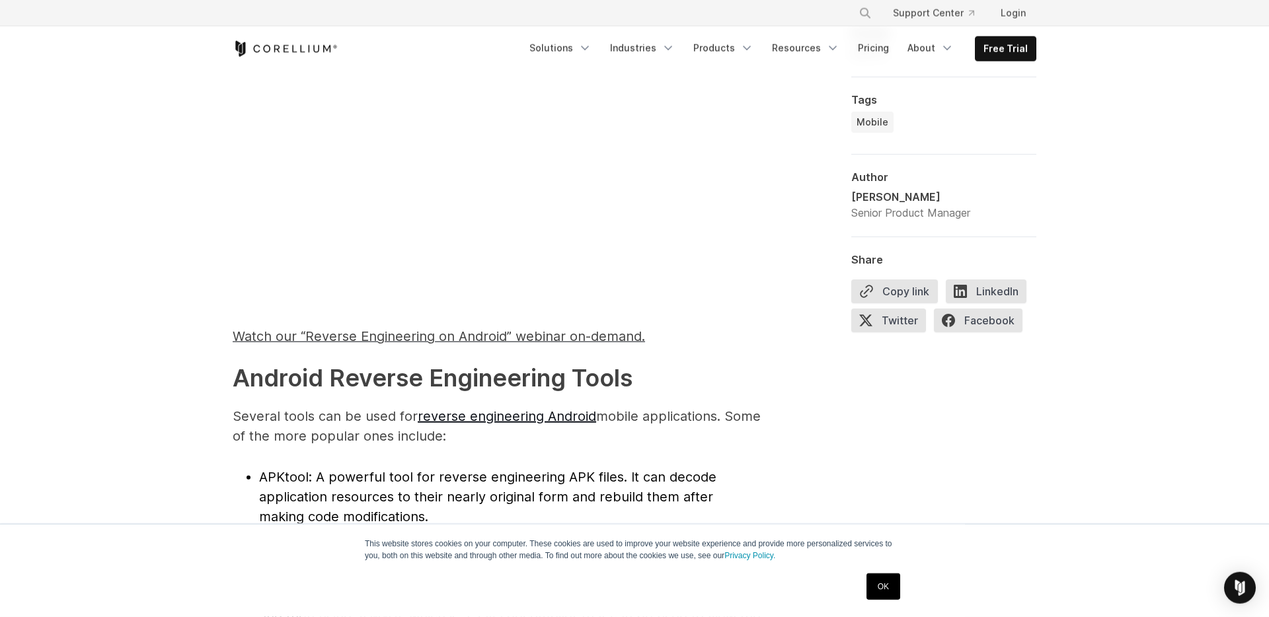
scroll to position [1186, 0]
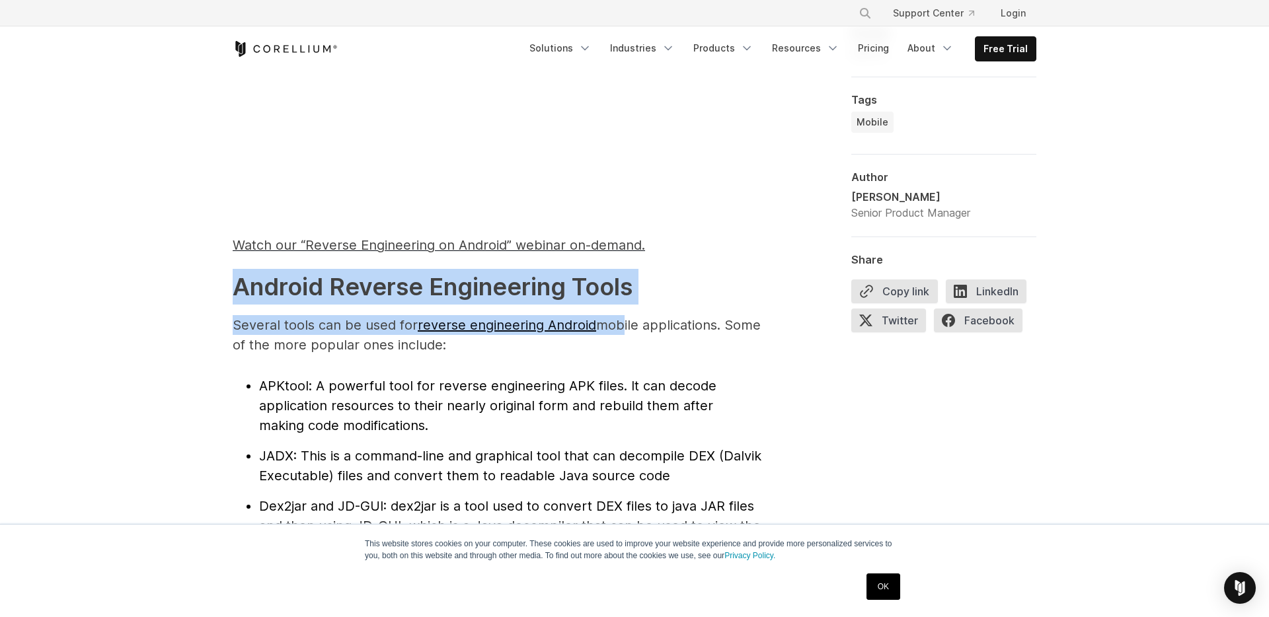
drag, startPoint x: 234, startPoint y: 280, endPoint x: 617, endPoint y: 323, distance: 385.8
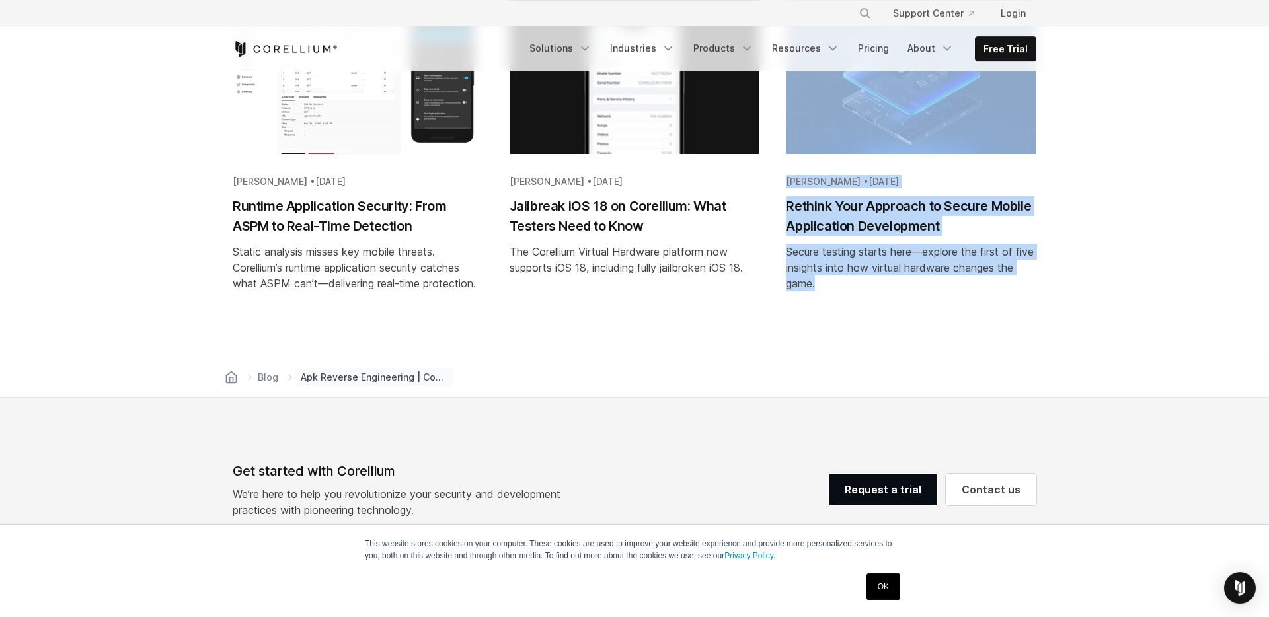
scroll to position [7435, 0]
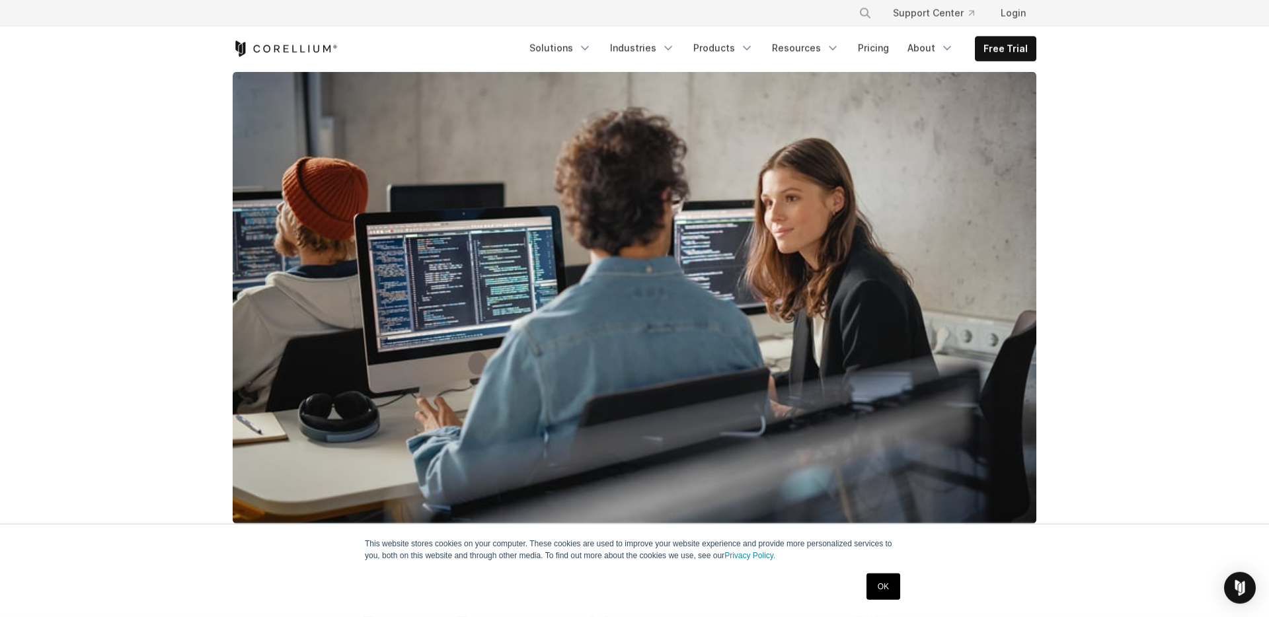
scroll to position [0, 0]
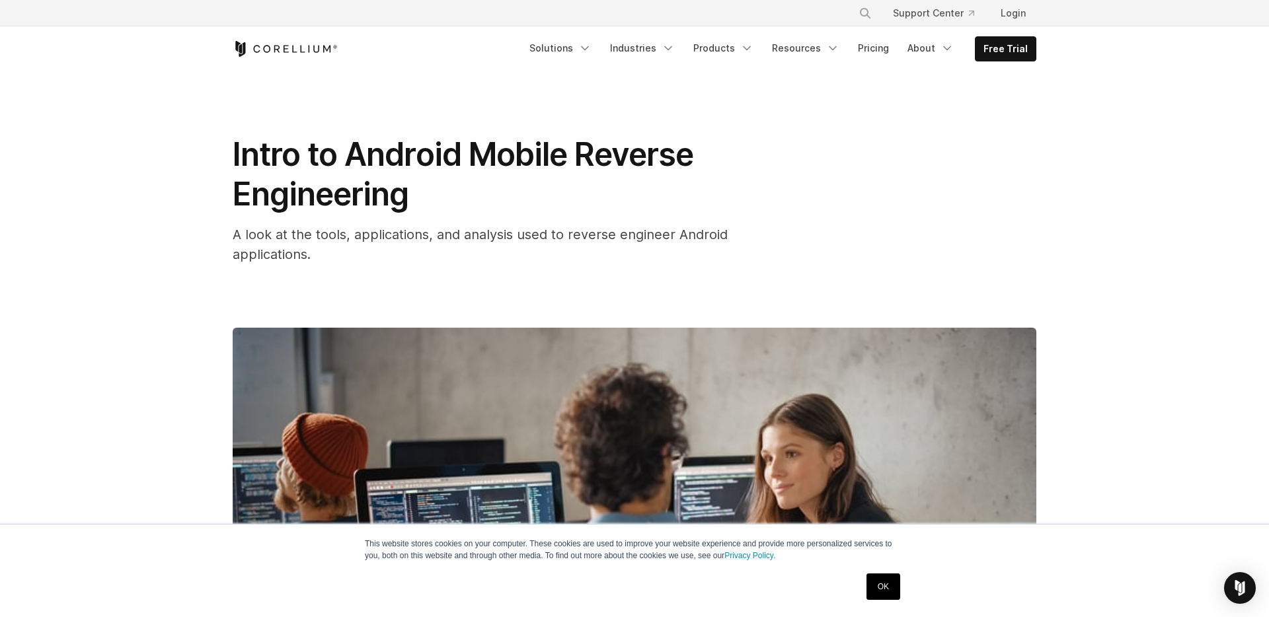
drag, startPoint x: 604, startPoint y: 512, endPoint x: 266, endPoint y: 171, distance: 479.6
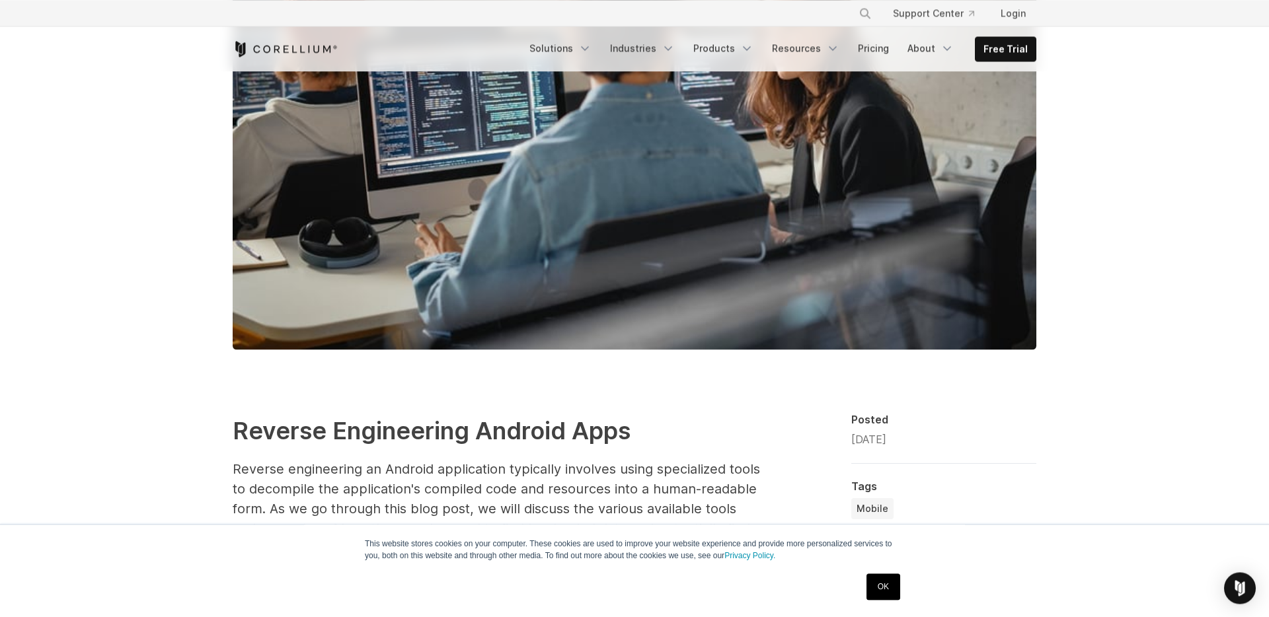
scroll to position [328, 0]
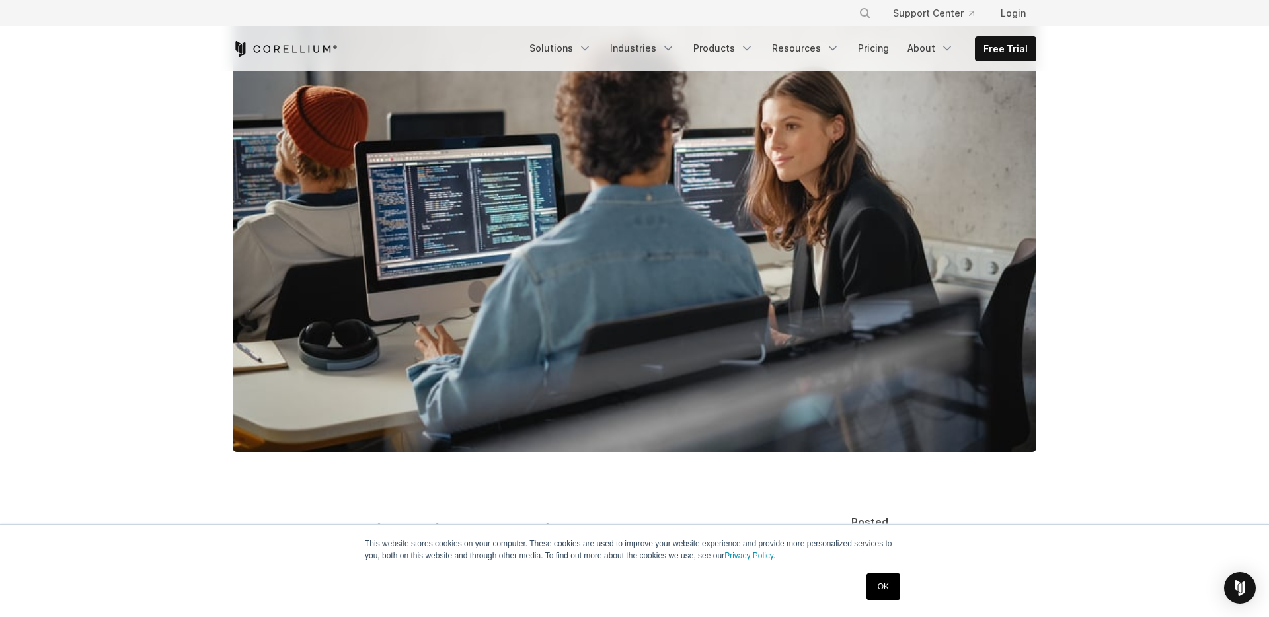
copy span "Reverse Engineering Android Apps Reverse engineering an Android application typ…"
